Goal: Task Accomplishment & Management: Manage account settings

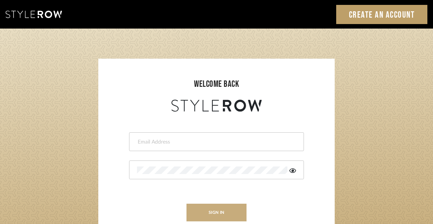
type input "felicia@onyxandoakinteriors.com"
click at [230, 210] on button "sign in" at bounding box center [217, 212] width 60 height 18
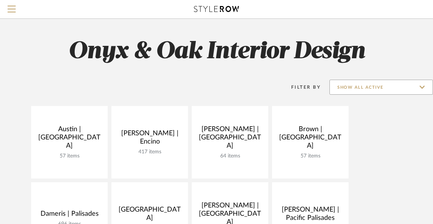
click at [370, 87] on input "Show All Active" at bounding box center [382, 87] width 104 height 15
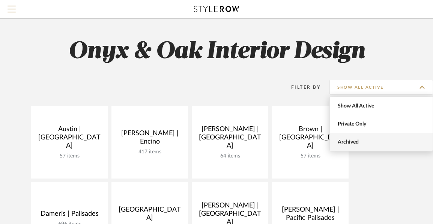
click at [358, 141] on span "Archived" at bounding box center [382, 142] width 89 height 6
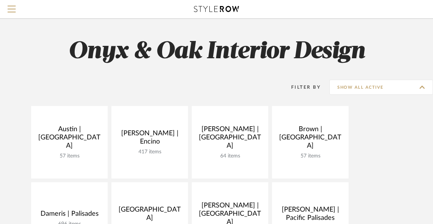
type input "Archived"
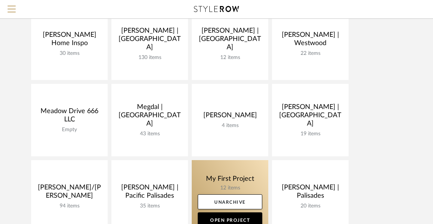
scroll to position [522, 0]
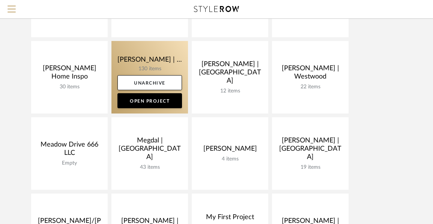
click at [133, 59] on link at bounding box center [149, 77] width 77 height 72
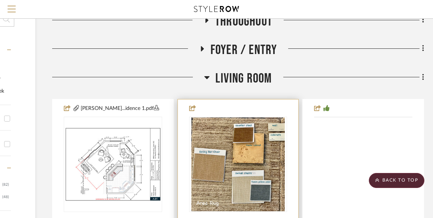
scroll to position [147, 106]
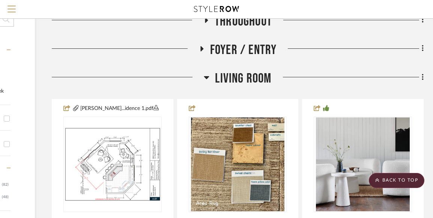
click at [207, 77] on icon at bounding box center [206, 77] width 5 height 3
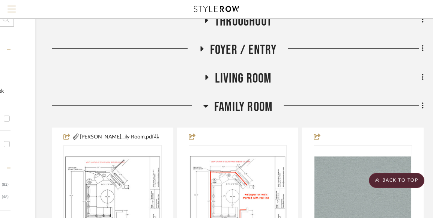
click at [207, 104] on icon at bounding box center [206, 105] width 6 height 9
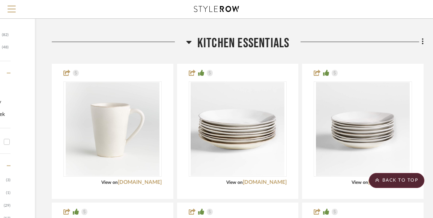
scroll to position [300, 106]
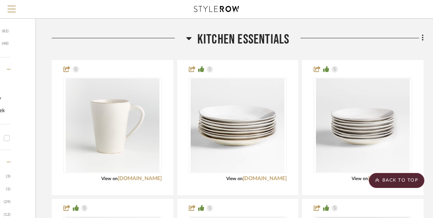
click at [187, 36] on icon at bounding box center [189, 38] width 6 height 9
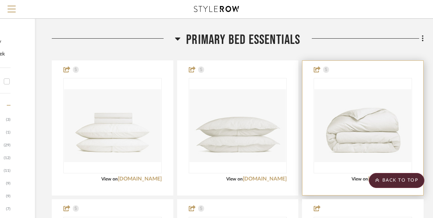
scroll to position [367, 106]
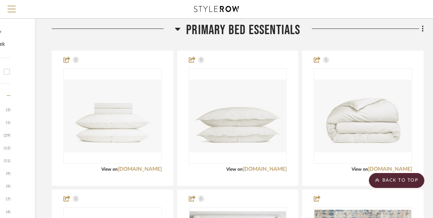
click at [179, 28] on icon at bounding box center [177, 29] width 5 height 3
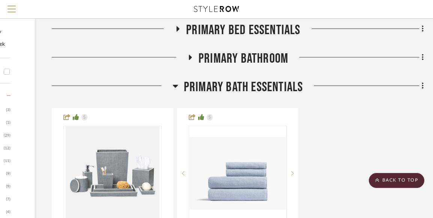
click at [190, 57] on icon at bounding box center [190, 57] width 3 height 5
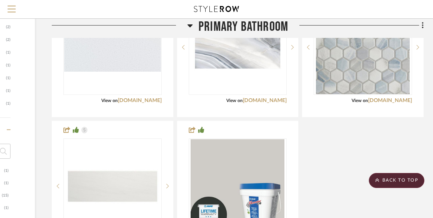
scroll to position [425, 106]
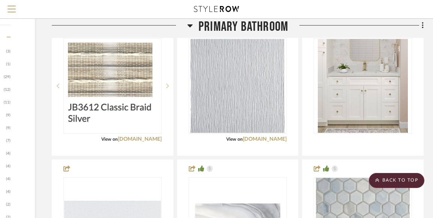
click at [190, 23] on icon at bounding box center [190, 25] width 6 height 9
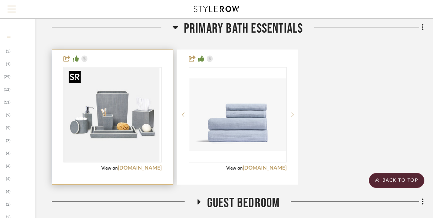
click at [123, 116] on img "0" at bounding box center [111, 115] width 94 height 94
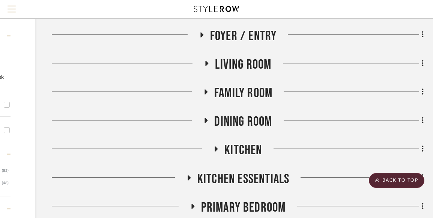
scroll to position [114, 106]
